Goal: Find specific page/section: Find specific page/section

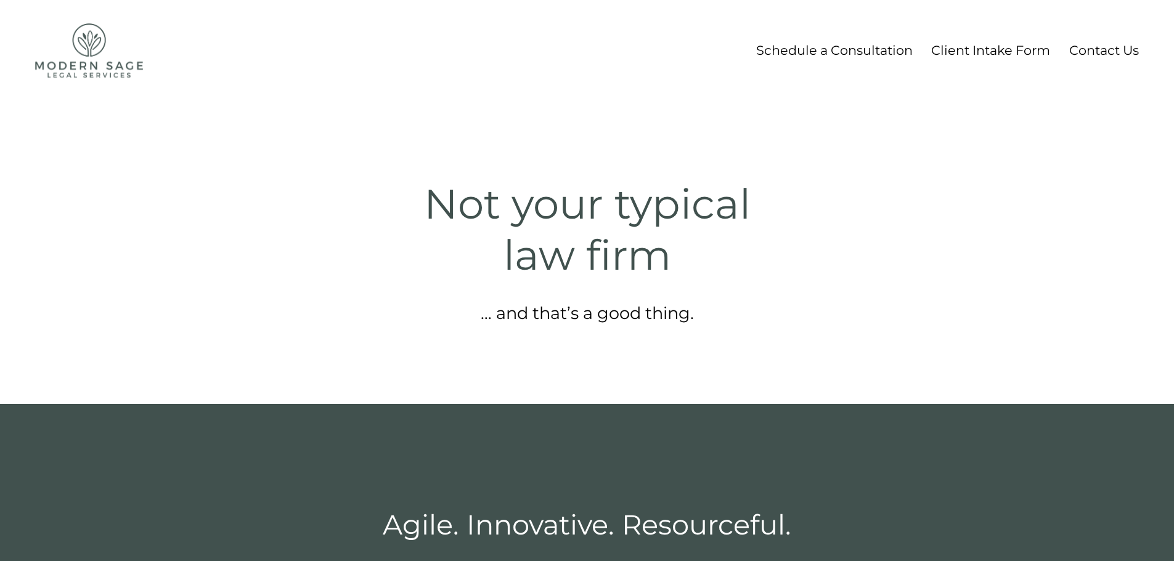
click at [1091, 51] on link "Contact Us" at bounding box center [1104, 50] width 70 height 23
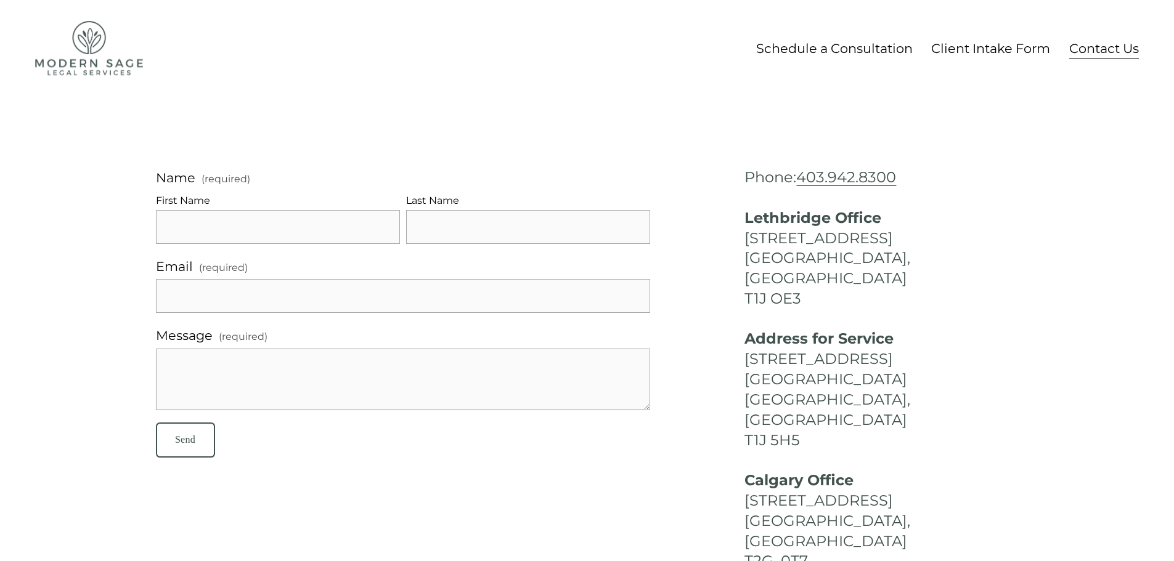
scroll to position [6, 0]
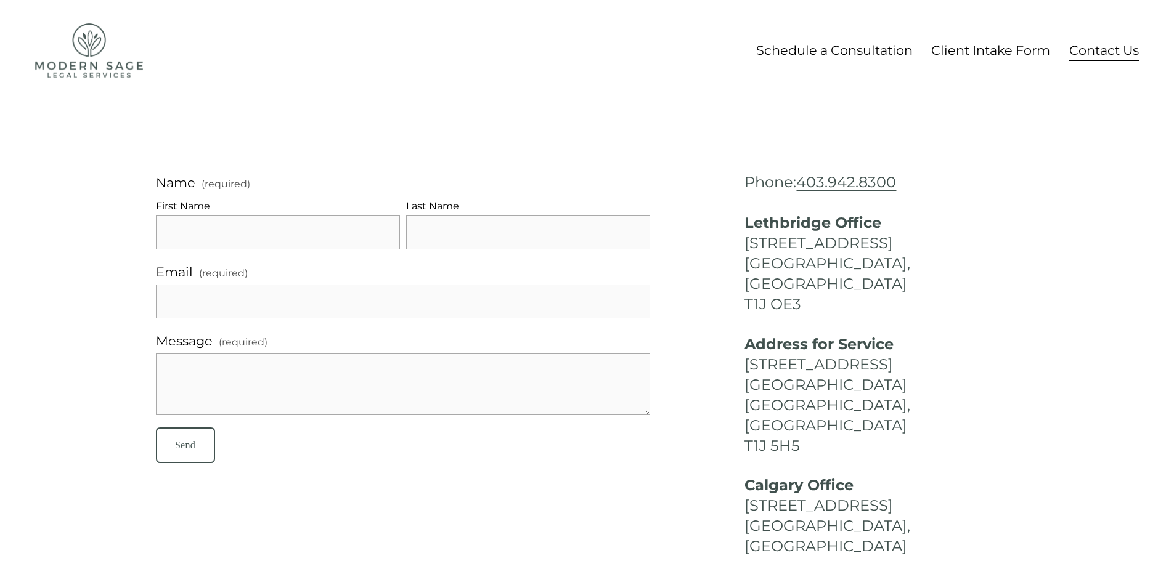
click at [621, 529] on div "Name (required) First Name Last Name Email (required) Message (required) Send S…" at bounding box center [586, 374] width 933 height 559
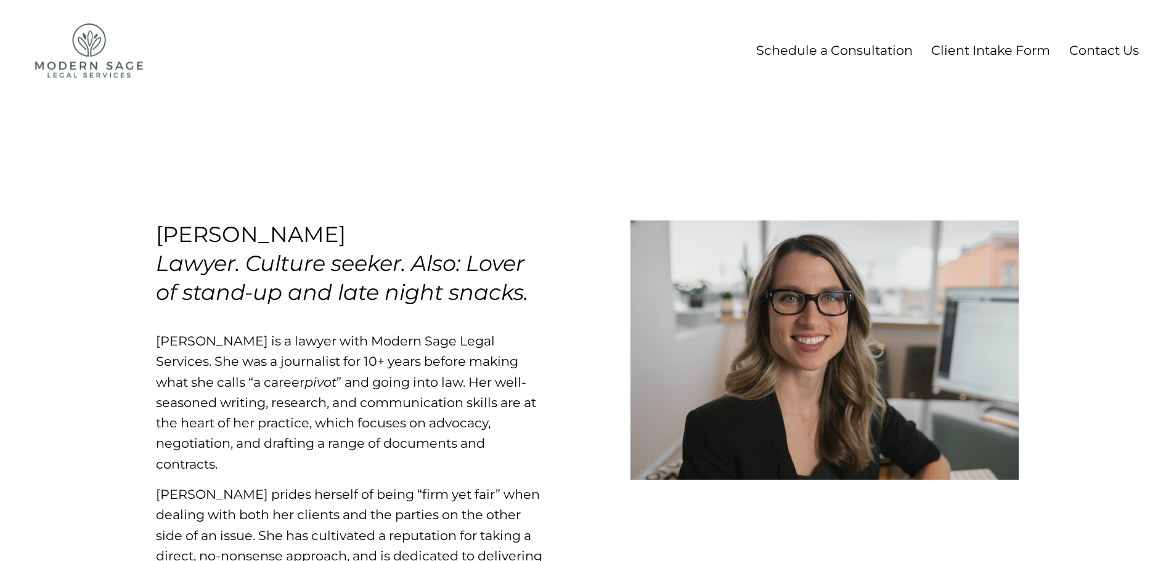
click at [830, 45] on link "Schedule a Consultation" at bounding box center [834, 50] width 156 height 23
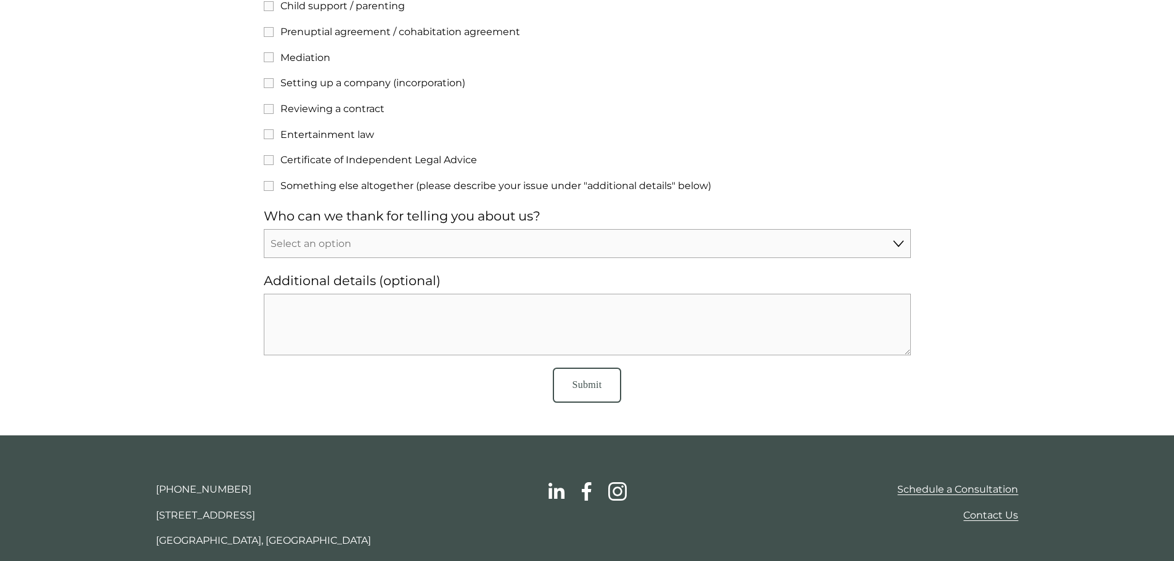
scroll to position [733, 0]
click at [968, 518] on link "Contact Us" at bounding box center [990, 516] width 55 height 12
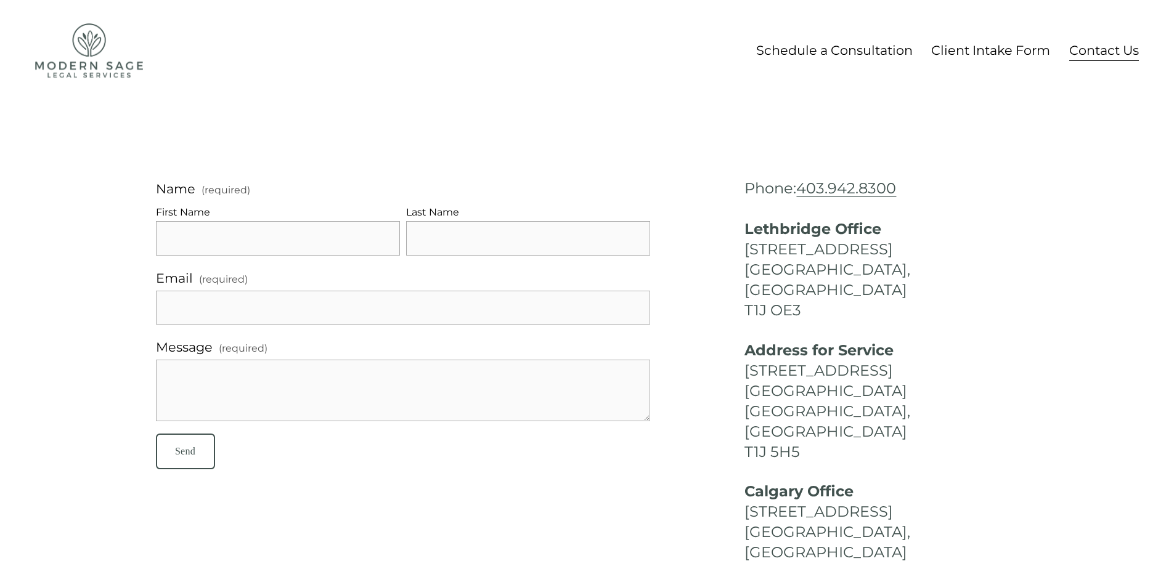
click at [969, 49] on link "Client Intake Form" at bounding box center [990, 50] width 119 height 23
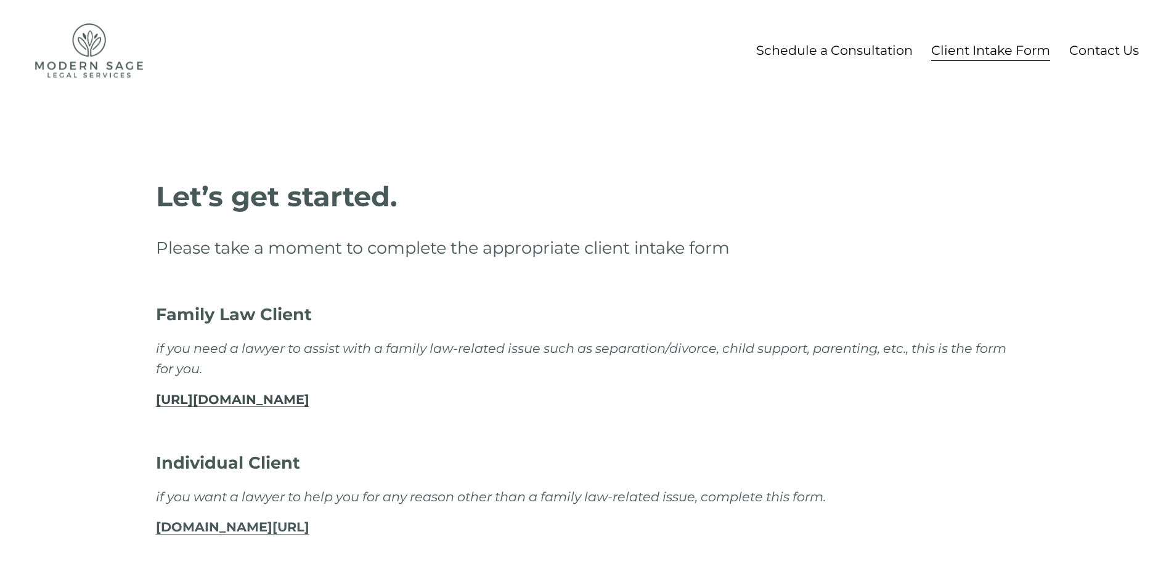
click at [80, 55] on img at bounding box center [89, 50] width 108 height 54
